Goal: Use online tool/utility: Utilize a website feature to perform a specific function

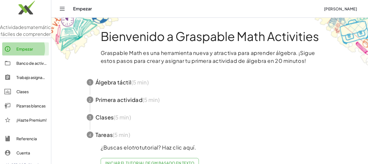
click at [32, 51] on font "Empezar" at bounding box center [24, 48] width 17 height 5
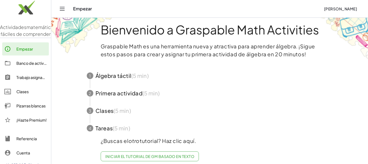
scroll to position [16, 0]
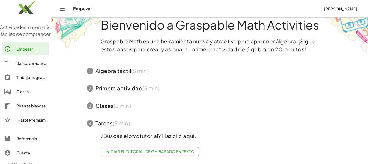
click at [64, 10] on icon "Cambiar navegación" at bounding box center [62, 8] width 7 height 7
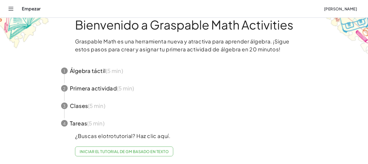
click at [9, 8] on icon "Cambiar navegación" at bounding box center [11, 8] width 7 height 7
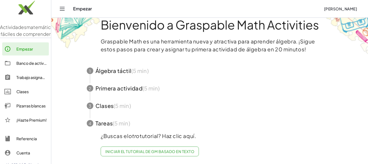
click at [78, 10] on div "Empezar" at bounding box center [196, 8] width 246 height 5
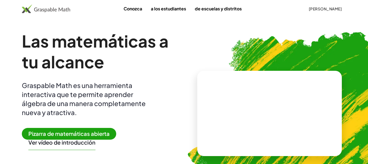
click at [90, 131] on font "Pizarra de matemáticas abierta" at bounding box center [68, 133] width 81 height 7
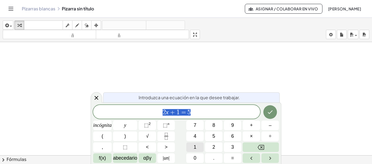
click at [197, 148] on button "1" at bounding box center [194, 147] width 17 height 10
click at [166, 134] on icon "Fracción" at bounding box center [166, 135] width 7 height 7
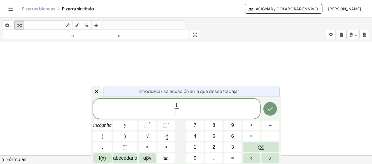
click at [176, 115] on span "​" at bounding box center [177, 111] width 4 height 7
click at [182, 110] on span "1 8 ​ ​" at bounding box center [176, 109] width 167 height 14
click at [249, 125] on button "+" at bounding box center [251, 125] width 17 height 10
click at [167, 137] on icon "Fracción" at bounding box center [166, 135] width 7 height 7
click at [183, 113] on span at bounding box center [184, 111] width 4 height 7
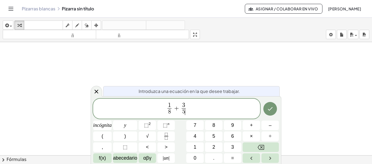
click at [194, 109] on span "1 8 ​ + 3 5 ​ ​" at bounding box center [176, 109] width 167 height 14
click at [271, 123] on font "–" at bounding box center [270, 124] width 3 height 5
click at [169, 137] on icon "Fracción" at bounding box center [166, 135] width 7 height 7
click at [192, 113] on span "​" at bounding box center [191, 111] width 4 height 7
click at [202, 109] on span "1 8 ​ + 3 5 ​ − 7 1 0 ​ ​" at bounding box center [176, 109] width 167 height 14
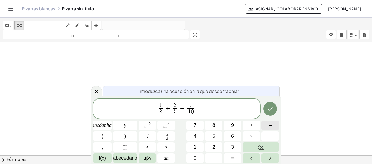
click at [268, 126] on button "–" at bounding box center [270, 125] width 17 height 10
click at [169, 137] on icon "Fracción" at bounding box center [166, 135] width 7 height 7
click at [200, 114] on span at bounding box center [200, 111] width 4 height 7
click at [185, 112] on span "0" at bounding box center [185, 111] width 3 height 6
click at [187, 112] on span "1 0 ​" at bounding box center [183, 111] width 7 height 7
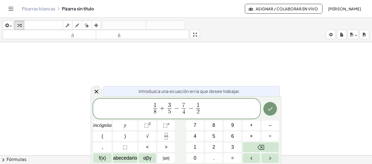
click at [200, 111] on span "2" at bounding box center [198, 111] width 4 height 7
click at [171, 111] on span "5 ​" at bounding box center [170, 111] width 4 height 7
click at [271, 113] on button "Hecho" at bounding box center [271, 109] width 14 height 14
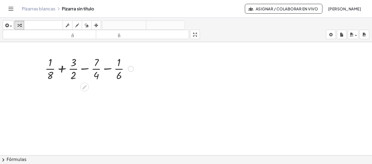
click at [52, 77] on div at bounding box center [89, 68] width 94 height 27
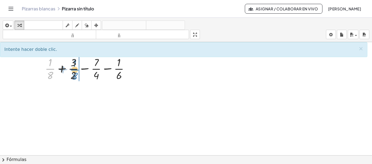
drag, startPoint x: 51, startPoint y: 70, endPoint x: 75, endPoint y: 71, distance: 24.5
click at [75, 71] on div at bounding box center [89, 68] width 94 height 27
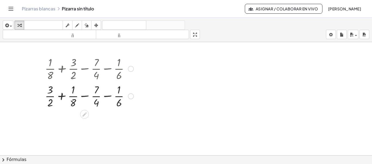
click at [51, 94] on div at bounding box center [89, 95] width 94 height 27
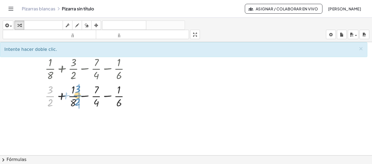
drag, startPoint x: 52, startPoint y: 93, endPoint x: 78, endPoint y: 92, distance: 26.2
click at [78, 92] on div at bounding box center [89, 95] width 94 height 27
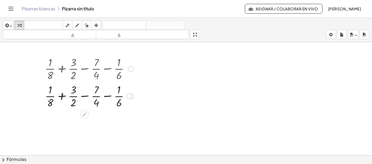
click at [128, 97] on div at bounding box center [129, 96] width 6 height 6
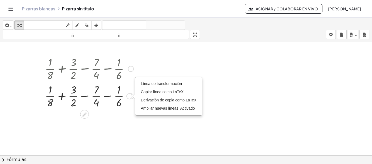
click at [131, 98] on div "Línea de transformación Copiar línea como LaTeX Derivación de copia como LaTeX …" at bounding box center [129, 96] width 6 height 6
click at [128, 108] on div at bounding box center [89, 95] width 94 height 27
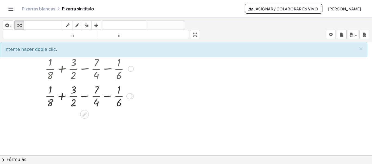
click at [53, 77] on div at bounding box center [89, 68] width 94 height 27
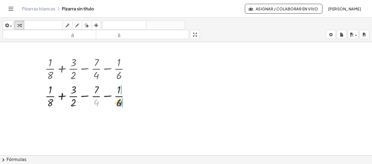
drag, startPoint x: 96, startPoint y: 102, endPoint x: 119, endPoint y: 102, distance: 23.2
click at [119, 102] on div at bounding box center [89, 95] width 94 height 27
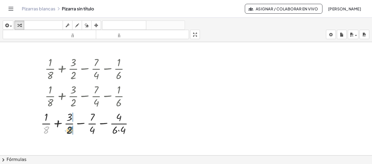
drag, startPoint x: 47, startPoint y: 131, endPoint x: 71, endPoint y: 131, distance: 23.7
click at [71, 131] on div at bounding box center [89, 122] width 102 height 27
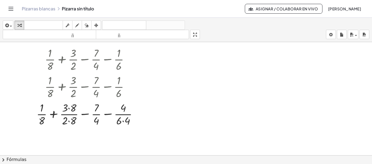
scroll to position [13, 0]
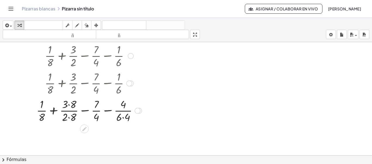
click at [65, 116] on div at bounding box center [89, 109] width 111 height 27
drag, startPoint x: 63, startPoint y: 117, endPoint x: 71, endPoint y: 117, distance: 7.9
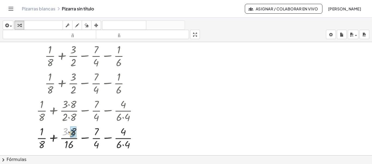
drag, startPoint x: 66, startPoint y: 131, endPoint x: 74, endPoint y: 132, distance: 7.5
drag, startPoint x: 116, startPoint y: 144, endPoint x: 125, endPoint y: 145, distance: 9.6
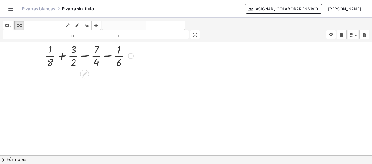
click at [51, 63] on div at bounding box center [89, 55] width 94 height 27
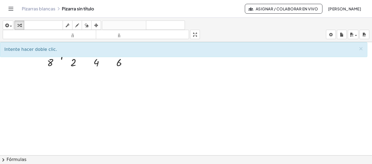
click at [156, 86] on div at bounding box center [186, 145] width 372 height 233
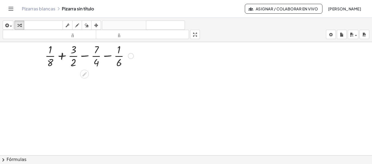
click at [50, 62] on div at bounding box center [89, 55] width 94 height 27
click at [74, 64] on div at bounding box center [89, 55] width 94 height 27
drag, startPoint x: 51, startPoint y: 63, endPoint x: 119, endPoint y: 63, distance: 67.9
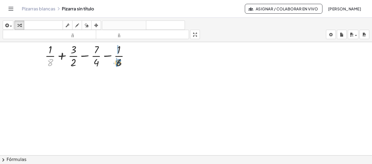
click at [119, 63] on div at bounding box center [89, 55] width 94 height 27
drag, startPoint x: 48, startPoint y: 56, endPoint x: 71, endPoint y: 56, distance: 22.9
click at [71, 56] on div at bounding box center [89, 55] width 94 height 27
click at [52, 56] on div at bounding box center [89, 55] width 94 height 27
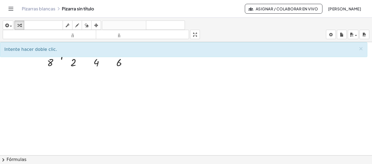
click at [54, 78] on div at bounding box center [186, 145] width 372 height 233
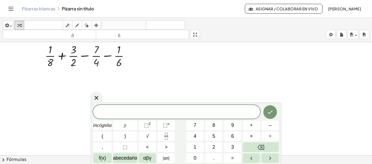
click at [87, 80] on div at bounding box center [186, 145] width 372 height 233
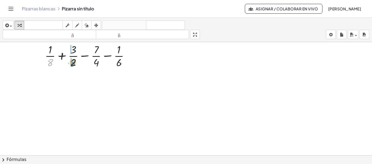
drag, startPoint x: 52, startPoint y: 62, endPoint x: 74, endPoint y: 63, distance: 22.6
click at [74, 63] on div at bounding box center [89, 55] width 94 height 27
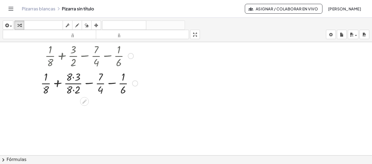
drag, startPoint x: 50, startPoint y: 52, endPoint x: 62, endPoint y: 61, distance: 15.2
click at [62, 61] on div at bounding box center [89, 55] width 103 height 27
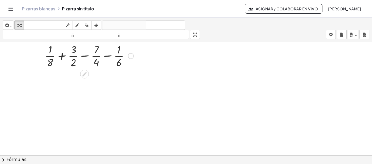
click at [60, 80] on div at bounding box center [186, 145] width 372 height 233
drag, startPoint x: 49, startPoint y: 62, endPoint x: 72, endPoint y: 63, distance: 22.6
click at [72, 63] on div at bounding box center [89, 55] width 94 height 27
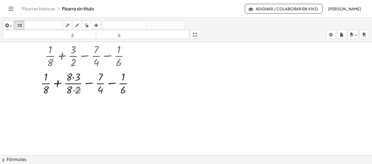
click at [74, 88] on div at bounding box center [89, 82] width 103 height 27
click at [71, 89] on div at bounding box center [89, 82] width 103 height 27
drag, startPoint x: 70, startPoint y: 88, endPoint x: 77, endPoint y: 89, distance: 6.8
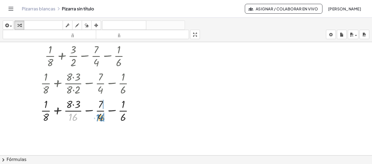
drag, startPoint x: 73, startPoint y: 116, endPoint x: 101, endPoint y: 117, distance: 27.3
click at [101, 117] on div at bounding box center [89, 109] width 103 height 27
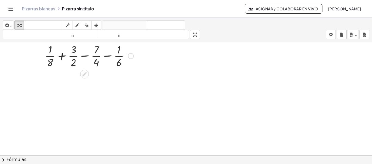
click at [95, 119] on div at bounding box center [186, 145] width 372 height 233
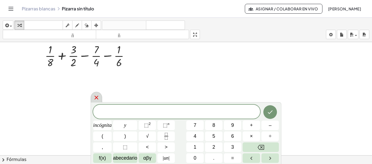
click at [96, 100] on icon at bounding box center [96, 97] width 7 height 7
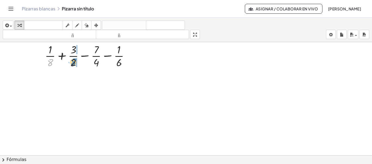
drag, startPoint x: 50, startPoint y: 61, endPoint x: 73, endPoint y: 61, distance: 23.2
click at [73, 61] on div at bounding box center [89, 55] width 94 height 27
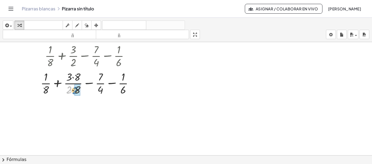
drag, startPoint x: 70, startPoint y: 90, endPoint x: 77, endPoint y: 91, distance: 6.3
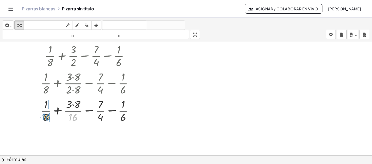
drag, startPoint x: 73, startPoint y: 116, endPoint x: 46, endPoint y: 116, distance: 27.0
click at [46, 116] on div at bounding box center [89, 109] width 103 height 27
